Goal: Task Accomplishment & Management: Manage account settings

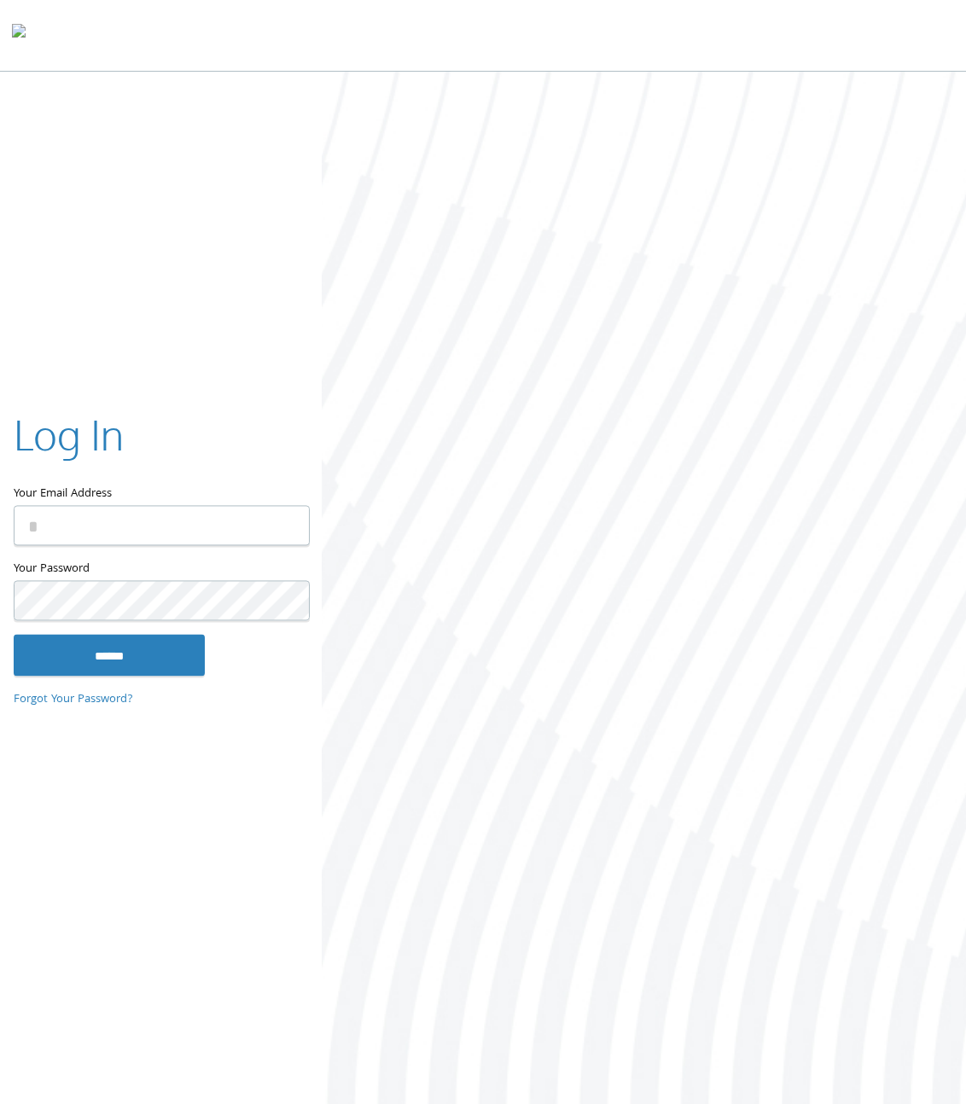
type input "**********"
click at [148, 643] on input "******" at bounding box center [109, 655] width 191 height 41
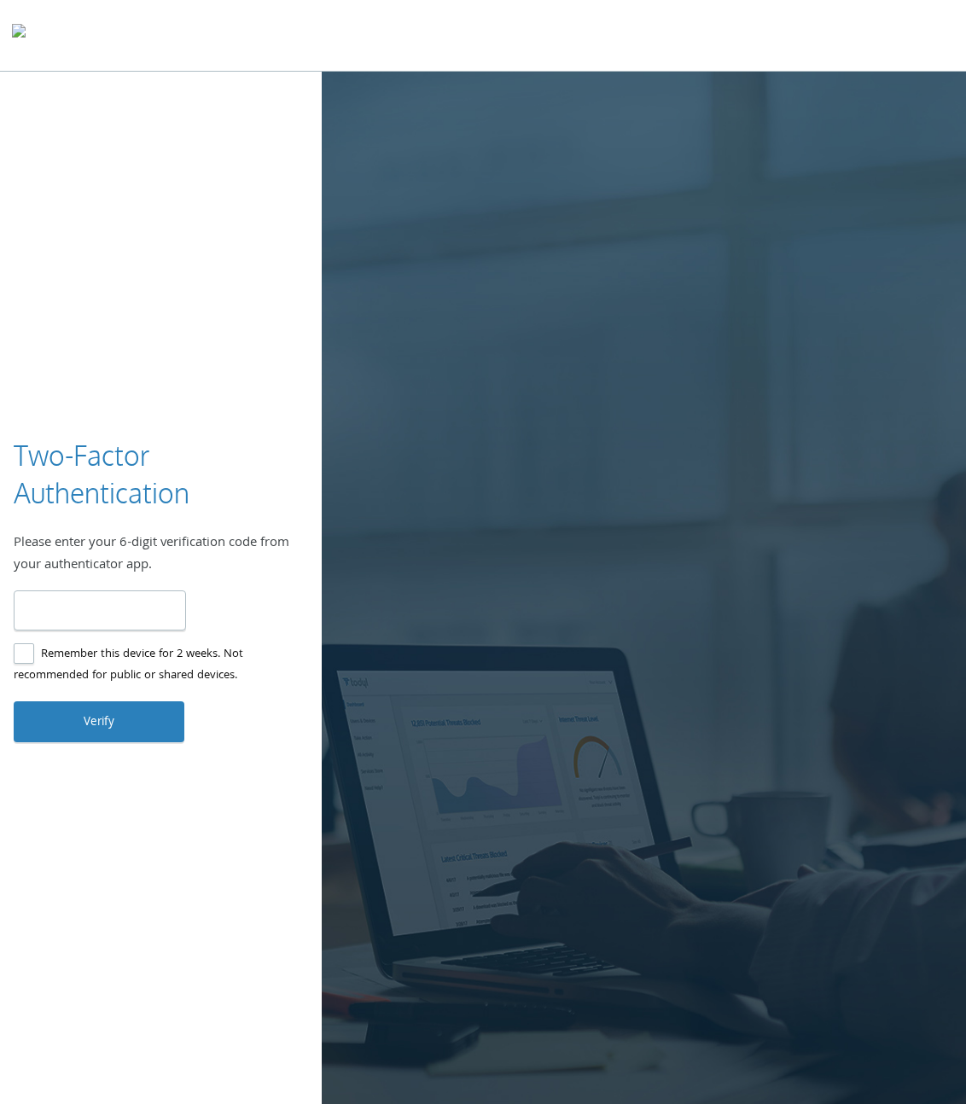
type input "******"
click at [93, 722] on button "Verify" at bounding box center [99, 721] width 171 height 41
